Goal: Task Accomplishment & Management: Use online tool/utility

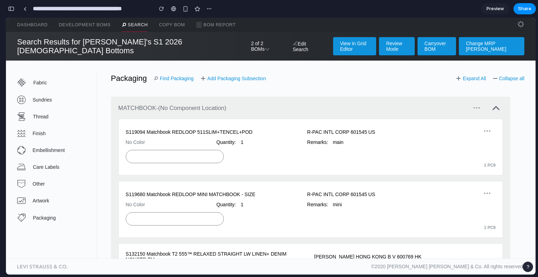
scroll to position [625, 0]
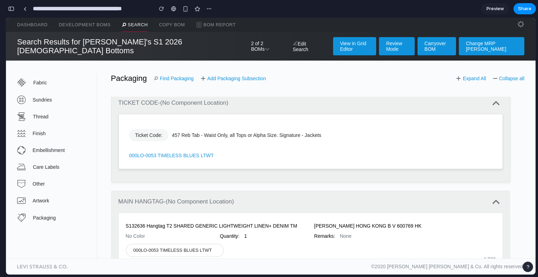
click at [255, 132] on div "457 Reb Tab - Waist Only, all Tops or Alpha Size. Signature - Jackets" at bounding box center [332, 135] width 320 height 6
click at [302, 66] on div "Fabric Sundries Thread Finish Embellishment Care Labels Other Artwork Packaging…" at bounding box center [270, 160] width 529 height 198
click at [42, 215] on span "Packaging" at bounding box center [64, 218] width 63 height 6
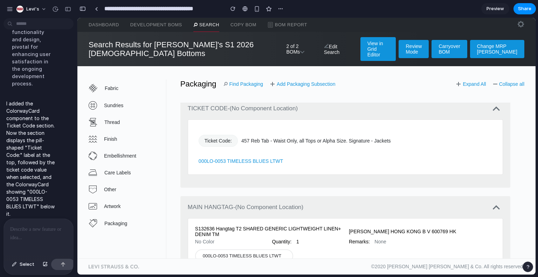
scroll to position [1957, 0]
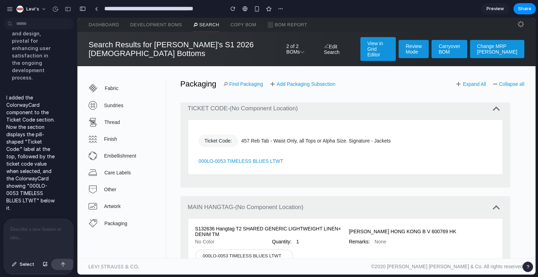
click at [27, 240] on div at bounding box center [38, 237] width 69 height 37
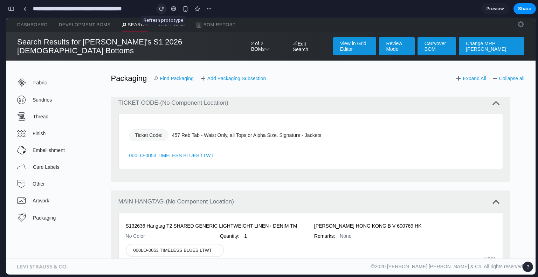
click at [164, 8] on div "button" at bounding box center [161, 8] width 5 height 5
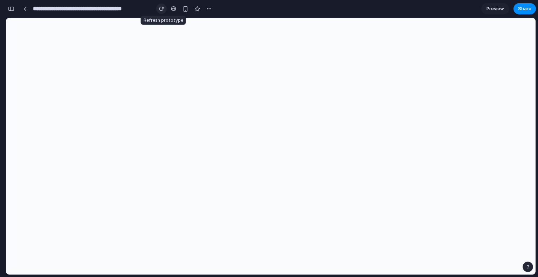
scroll to position [0, 0]
click at [164, 8] on div "button" at bounding box center [161, 8] width 5 height 5
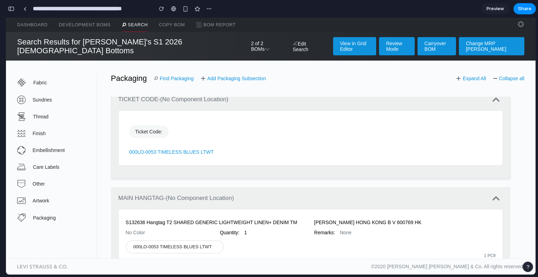
scroll to position [605, 0]
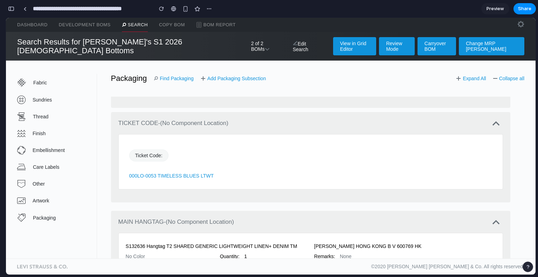
click at [170, 76] on link "Find Packaging" at bounding box center [174, 79] width 40 height 6
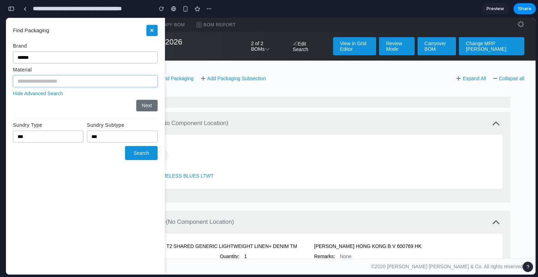
click at [58, 79] on input "text" at bounding box center [85, 81] width 145 height 12
type input "***"
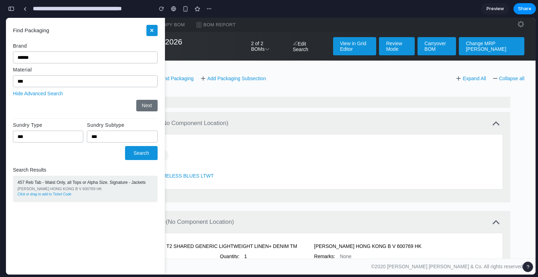
click at [44, 188] on div "[PERSON_NAME] HONG KONG B V 600769 HK" at bounding box center [84, 189] width 135 height 5
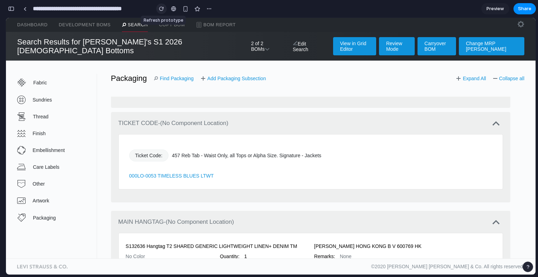
click at [162, 10] on div "button" at bounding box center [161, 8] width 5 height 5
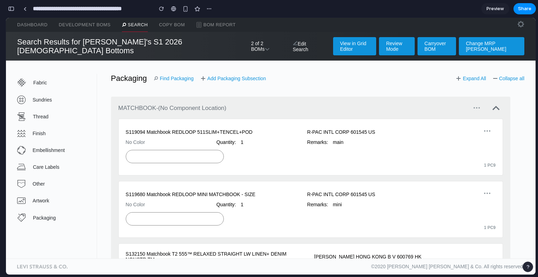
scroll to position [0, 0]
